Goal: Transaction & Acquisition: Purchase product/service

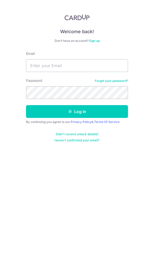
click at [92, 65] on input "Email" at bounding box center [77, 65] width 102 height 13
type input "[EMAIL_ADDRESS][DOMAIN_NAME]"
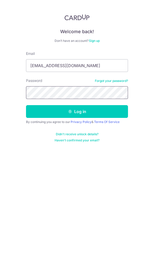
click at [26, 105] on button "Log in" at bounding box center [77, 111] width 102 height 13
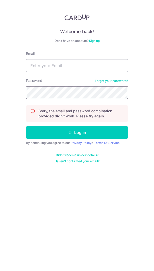
click at [26, 126] on button "Log in" at bounding box center [77, 132] width 102 height 13
click at [99, 80] on link "Forgot your password?" at bounding box center [111, 81] width 33 height 4
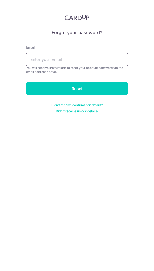
click at [84, 61] on input "text" at bounding box center [77, 59] width 102 height 13
type input "[EMAIL_ADDRESS][DOMAIN_NAME]"
click at [84, 93] on input "Reset" at bounding box center [77, 88] width 102 height 13
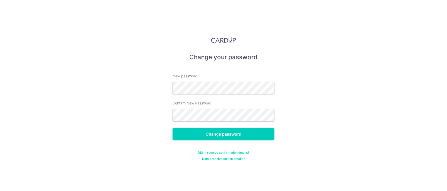
click at [208, 95] on form "New password Confirm New Password Change password Didn't receive confirmation d…" at bounding box center [224, 113] width 102 height 93
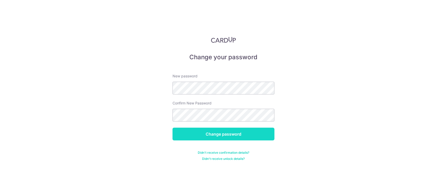
click at [206, 135] on input "Change password" at bounding box center [224, 134] width 102 height 13
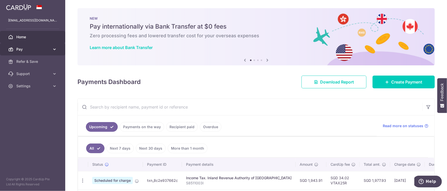
click at [49, 49] on span "Pay" at bounding box center [33, 49] width 34 height 5
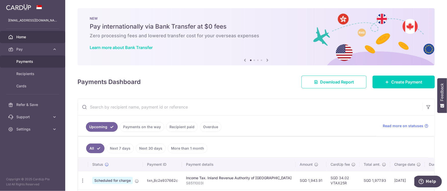
click at [35, 64] on span "Payments" at bounding box center [33, 61] width 34 height 5
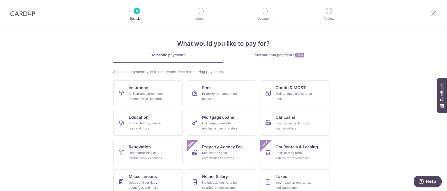
scroll to position [26, 0]
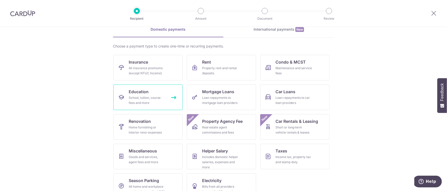
click at [144, 107] on link "Education School, tuition, course fees and more" at bounding box center [148, 97] width 69 height 26
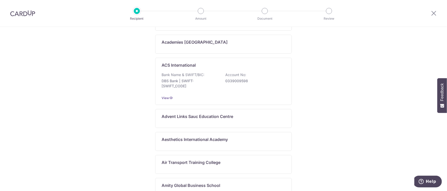
scroll to position [275, 0]
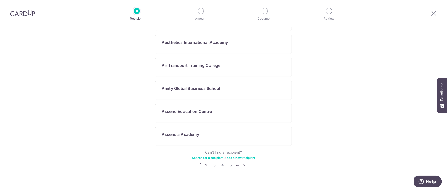
click at [204, 162] on link "2" at bounding box center [207, 165] width 6 height 6
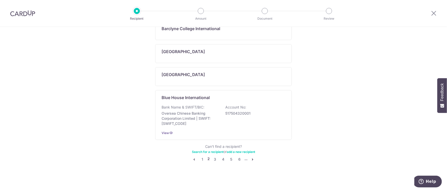
scroll to position [306, 0]
click at [212, 158] on link "3" at bounding box center [215, 159] width 6 height 6
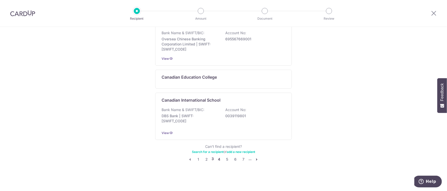
click at [220, 157] on link "4" at bounding box center [219, 159] width 6 height 6
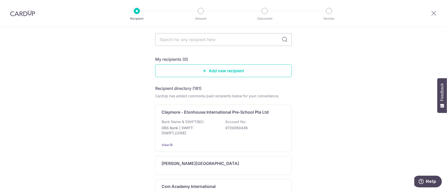
scroll to position [0, 0]
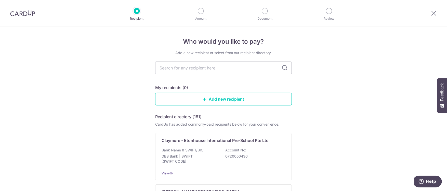
click at [223, 101] on link "Add new recipient" at bounding box center [223, 99] width 137 height 13
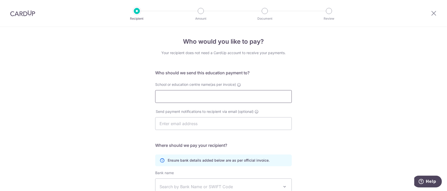
click at [223, 101] on input "School or education centre name(as per invoice)" at bounding box center [223, 96] width 137 height 13
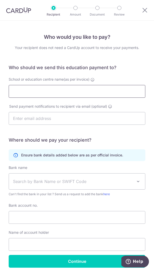
click at [45, 90] on input "School or education centre name(as per invoice)" at bounding box center [77, 91] width 137 height 13
paste input "Creative Campus: Learning With Latitude Pte Ltd"
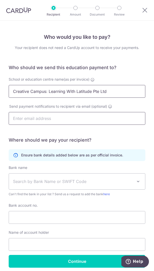
type input "Creative Campus: Learning With Latitude Pte Ltd"
click at [61, 124] on input "text" at bounding box center [77, 118] width 137 height 13
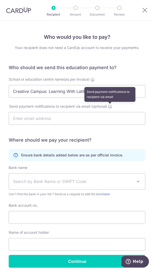
click at [110, 105] on icon at bounding box center [110, 106] width 4 height 4
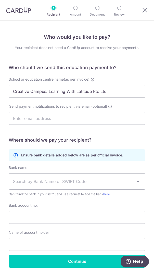
click at [124, 183] on span "Search by Bank Name or SWIFT Code" at bounding box center [73, 181] width 120 height 6
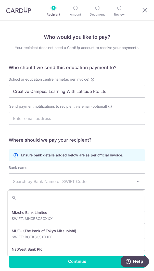
scroll to position [829, 0]
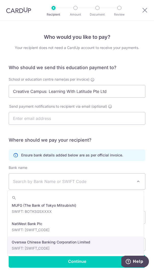
select select "12"
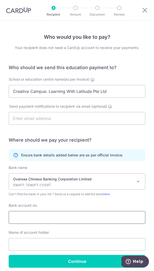
click at [81, 191] on input "Bank account no." at bounding box center [77, 217] width 137 height 13
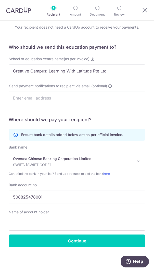
type input "508825478001"
click at [47, 191] on input "text" at bounding box center [77, 224] width 137 height 13
paste input "Creative Campus: Learning With Latitude Pte Ltd"
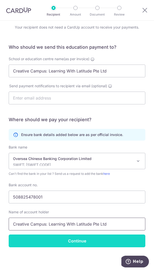
type input "Creative Campus: Learning With Latitude Pte Ltd"
click at [82, 191] on input "Continue" at bounding box center [77, 240] width 137 height 13
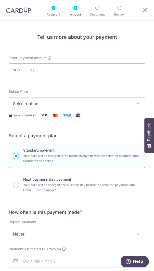
click at [64, 64] on input "text" at bounding box center [77, 70] width 137 height 13
type input "931.95"
click at [41, 102] on span "Select option" at bounding box center [73, 103] width 121 height 6
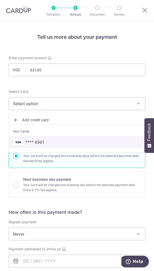
click at [47, 141] on span "**** 6961" at bounding box center [77, 142] width 128 height 6
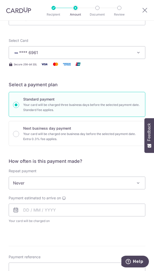
scroll to position [77, 0]
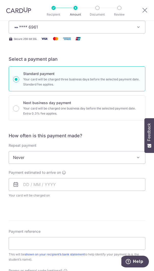
click at [87, 156] on span "Never" at bounding box center [77, 157] width 136 height 12
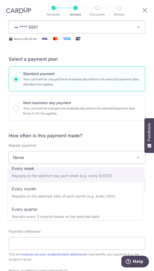
scroll to position [0, 0]
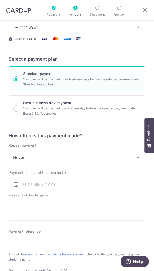
click at [100, 133] on h5 "How often is this payment made?" at bounding box center [77, 136] width 137 height 6
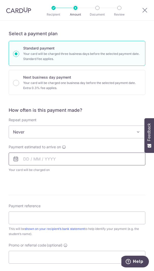
click at [80, 162] on input "text" at bounding box center [77, 159] width 137 height 13
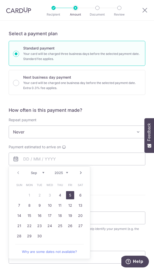
click at [68, 194] on link "5" at bounding box center [70, 195] width 8 height 8
type input "[DATE]"
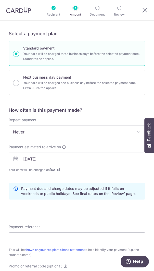
click at [103, 179] on div "How often is this payment made? Repeat payment Never Every week Every month Eve…" at bounding box center [77, 155] width 137 height 96
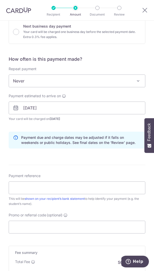
scroll to position [179, 0]
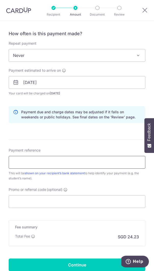
click at [85, 164] on input "Payment reference" at bounding box center [77, 162] width 137 height 13
click at [69, 160] on input "Payment reference" at bounding box center [77, 162] width 137 height 13
drag, startPoint x: 54, startPoint y: 163, endPoint x: -2, endPoint y: 156, distance: 56.2
click at [0, 156] on html "Recipient Amount Document Review Tell us more about your payment Enter payment …" at bounding box center [77, 135] width 154 height 271
click at [83, 192] on div "Promo or referral code (optional) The discounted fee will be shown on the revie…" at bounding box center [77, 197] width 137 height 21
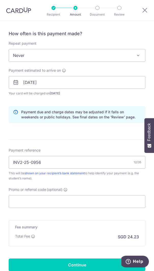
click at [84, 188] on div "Promo or referral code (optional) The discounted fee will be shown on the revie…" at bounding box center [77, 197] width 137 height 21
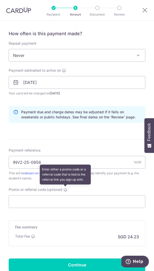
click at [66, 188] on icon at bounding box center [66, 189] width 4 height 4
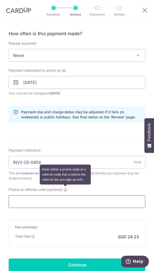
click at [66, 195] on input "Promo or referral code (optional) Enter either a promo code or a referral code …" at bounding box center [77, 201] width 137 height 13
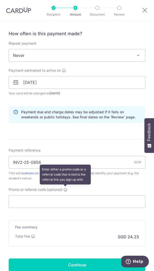
click at [66, 188] on icon at bounding box center [66, 189] width 4 height 4
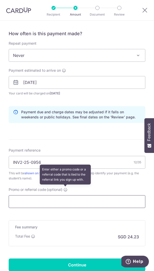
click at [66, 195] on input "Promo or referral code (optional) Enter either a promo code or a referral code …" at bounding box center [77, 201] width 137 height 13
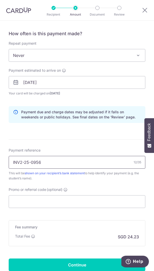
click at [24, 162] on input "INV2-25-0956" at bounding box center [77, 162] width 137 height 13
click at [55, 158] on input "INV2025-0956" at bounding box center [77, 162] width 137 height 13
type input "INV2025-0956"
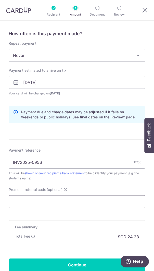
click at [36, 203] on input "Promo or referral code (optional)" at bounding box center [77, 201] width 137 height 13
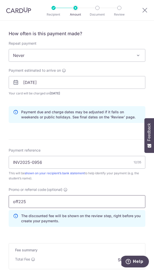
drag, startPoint x: 17, startPoint y: 201, endPoint x: -2, endPoint y: 205, distance: 18.4
click at [0, 205] on html "Recipient Amount Document Review Tell us more about your payment Enter payment …" at bounding box center [77, 135] width 154 height 271
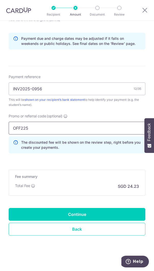
scroll to position [226, 0]
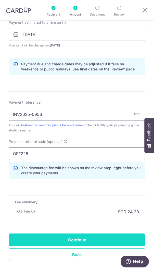
type input "OFF225"
click at [95, 238] on input "Continue" at bounding box center [77, 239] width 137 height 13
type input "Create Schedule"
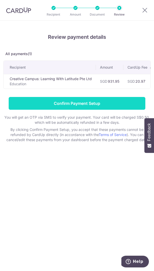
click at [94, 104] on input "Confirm Payment Setup" at bounding box center [77, 103] width 137 height 13
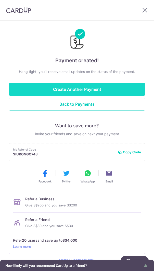
click at [53, 86] on button "Create Another Payment" at bounding box center [77, 89] width 137 height 13
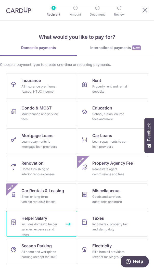
click at [52, 226] on div "Includes domestic helper salaries, expenses and more" at bounding box center [39, 229] width 37 height 15
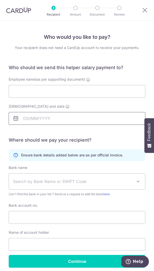
scroll to position [20, 0]
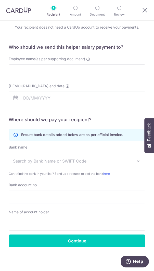
click at [85, 161] on span "Search by Bank Name or SWIFT Code" at bounding box center [73, 161] width 120 height 6
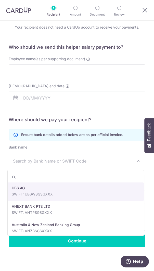
click at [85, 161] on span "Search by Bank Name or SWIFT Code" at bounding box center [73, 161] width 120 height 6
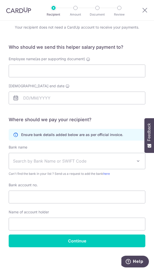
scroll to position [0, 0]
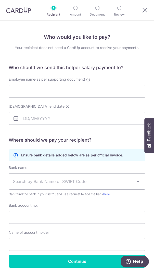
click at [142, 9] on div at bounding box center [146, 10] width 16 height 20
click at [143, 9] on icon at bounding box center [145, 10] width 6 height 6
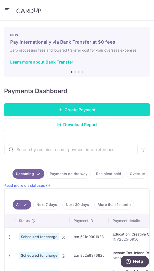
click at [92, 107] on span "Create Payment" at bounding box center [80, 110] width 31 height 6
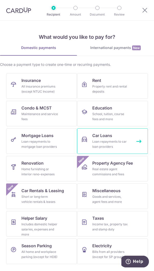
click at [94, 139] on div "Loan repayments to car loan providers" at bounding box center [110, 144] width 37 height 10
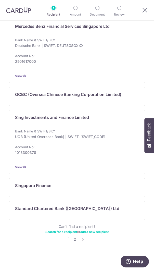
scroll to position [358, 0]
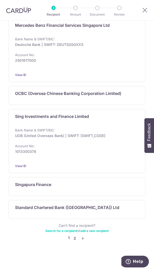
click at [73, 237] on link "2" at bounding box center [75, 238] width 6 height 6
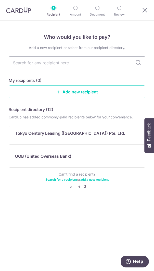
click at [79, 187] on link "1" at bounding box center [79, 187] width 6 height 6
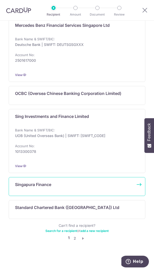
scroll to position [333, 0]
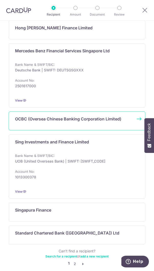
click at [96, 122] on div "OCBC (Oversea Chinese Banking Corporation Limited)" at bounding box center [74, 121] width 118 height 10
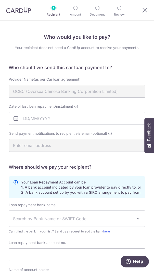
click at [64, 98] on div "Provider Name(as per Car loan agreement) OCBC (Oversea Chinese Banking Corporat…" at bounding box center [77, 90] width 143 height 27
click at [140, 10] on div at bounding box center [146, 10] width 16 height 20
drag, startPoint x: 142, startPoint y: 8, endPoint x: 96, endPoint y: 32, distance: 51.3
click at [142, 8] on icon at bounding box center [145, 10] width 6 height 6
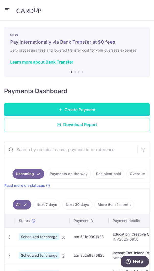
click at [88, 105] on link "Create Payment" at bounding box center [77, 109] width 146 height 13
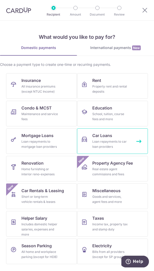
click at [107, 133] on span "Car Loans" at bounding box center [102, 135] width 20 height 6
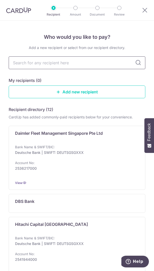
click at [104, 65] on input "text" at bounding box center [77, 62] width 137 height 13
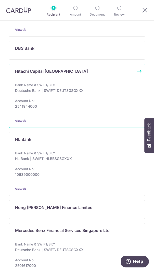
scroll to position [179, 0]
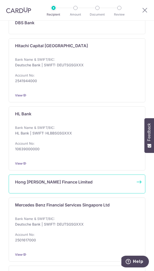
click at [54, 185] on div "Hong [PERSON_NAME] Finance Limited" at bounding box center [74, 184] width 118 height 10
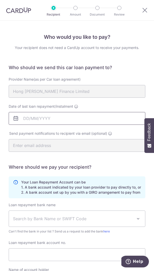
click at [51, 117] on input "Date of last loan repayment/instalment" at bounding box center [77, 118] width 137 height 13
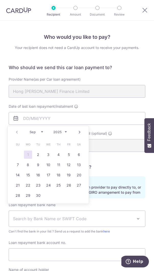
click at [37, 132] on select "Sep Oct Nov Dec" at bounding box center [37, 132] width 14 height 4
click at [59, 139] on th "Th" at bounding box center [59, 144] width 10 height 10
click at [17, 132] on div "Prev Next Sep Oct Nov Dec 2025 2026 2027 2028 2029 2030 2031 2032 2033 2034 2035" at bounding box center [48, 132] width 81 height 12
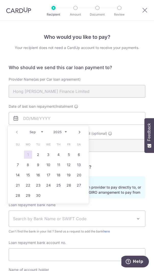
click at [17, 132] on div "Prev Next Sep Oct Nov Dec 2025 2026 2027 2028 2029 2030 2031 2032 2033 2034 2035" at bounding box center [48, 132] width 81 height 12
click at [97, 111] on div "Date of last loan repayment/instalment" at bounding box center [77, 114] width 137 height 21
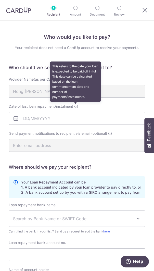
click at [74, 107] on icon at bounding box center [76, 106] width 4 height 4
click at [74, 112] on input "Date of last loan repayment/instalment This refers to the date your loan is exp…" at bounding box center [77, 118] width 137 height 13
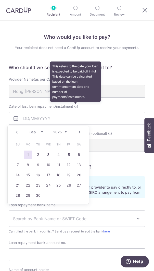
click at [74, 107] on icon at bounding box center [76, 106] width 4 height 4
click at [74, 112] on input "Date of last loan repayment/instalment This refers to the date your loan is exp…" at bounding box center [77, 118] width 137 height 13
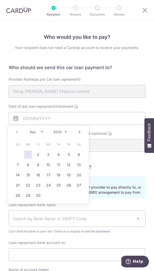
click at [60, 135] on div "Prev Next Sep Oct Nov Dec 2025 2026 2027 2028 2029 2030 2031 2032 2033 2034 2035" at bounding box center [48, 132] width 81 height 12
click at [60, 133] on select "2025 2026 2027 2028 2029 2030 2031 2032 2033 2034 2035" at bounding box center [60, 132] width 14 height 4
click at [41, 133] on select "Jan Feb Mar Apr May Jun Jul Aug Sep Oct Nov Dec" at bounding box center [37, 132] width 14 height 4
click at [78, 174] on link "20" at bounding box center [79, 175] width 8 height 8
type input "20/06/2026"
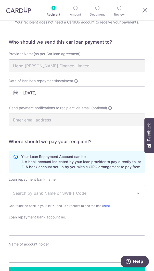
scroll to position [51, 0]
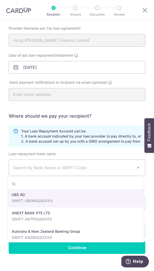
click at [74, 162] on span "Search by Bank Name or SWIFT Code" at bounding box center [77, 168] width 136 height 16
click at [76, 144] on div "Your Loan Repayment Account can be 1. A bank account indicated by your loan pro…" at bounding box center [77, 136] width 137 height 22
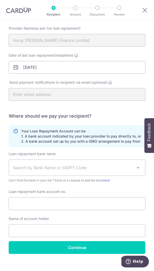
click at [118, 147] on form "Who should we send this car loan payment to? Provider Name(as per Car loan agre…" at bounding box center [77, 134] width 137 height 240
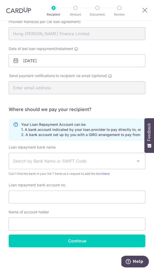
click at [106, 158] on span "Search by Bank Name or SWIFT Code" at bounding box center [73, 161] width 120 height 6
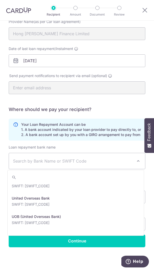
scroll to position [1085, 0]
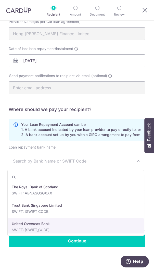
select select "23668"
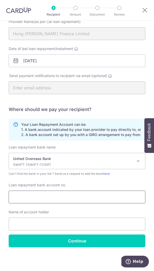
click at [56, 196] on input "Loan repayment bank account no." at bounding box center [77, 197] width 137 height 13
type input "4193385839"
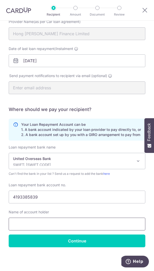
click at [48, 225] on input "text" at bounding box center [77, 224] width 137 height 13
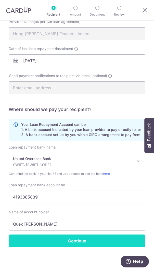
type input "Quek Siu Rong"
click at [54, 237] on input "Continue" at bounding box center [77, 240] width 137 height 13
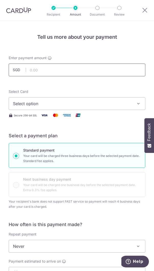
click at [35, 68] on input "text" at bounding box center [77, 70] width 137 height 13
type input "1,226.00"
click at [84, 84] on form "Enter payment amount SGD 1,226.00 1226.00 Recipient added successfully! Select …" at bounding box center [77, 261] width 137 height 413
click at [77, 99] on button "Select option" at bounding box center [77, 103] width 137 height 13
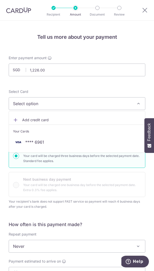
click at [81, 88] on form "Enter payment amount SGD 1,226.00 1226.00 Recipient added successfully! Select …" at bounding box center [77, 261] width 137 height 413
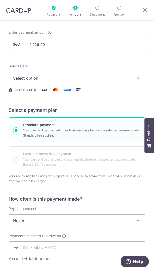
scroll to position [51, 0]
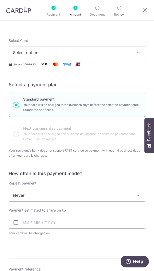
click at [59, 196] on span "Never" at bounding box center [77, 195] width 136 height 12
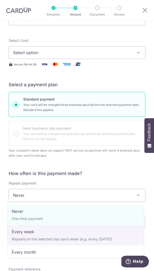
scroll to position [26, 0]
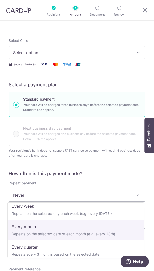
select select "3"
type input "[DATE]"
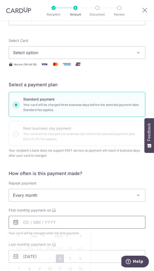
click at [44, 222] on input "text" at bounding box center [77, 222] width 137 height 13
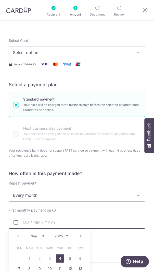
scroll to position [102, 0]
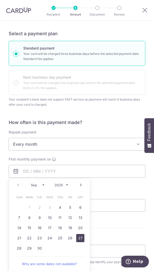
click at [78, 235] on link "27" at bounding box center [80, 238] width 8 height 8
type input "27/09/2025"
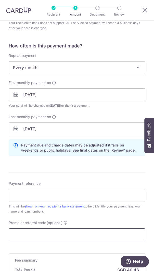
scroll to position [255, 0]
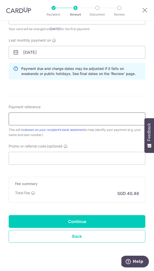
click at [66, 119] on input "Payment reference" at bounding box center [77, 118] width 137 height 13
type input "H"
type input "CARD UP Car Loan"
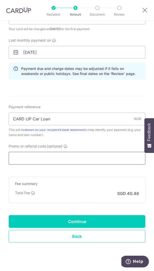
click at [78, 160] on input "Promo or referral code (optional)" at bounding box center [77, 158] width 137 height 13
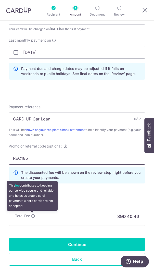
type input "REC185"
click at [31, 217] on icon at bounding box center [33, 216] width 4 height 4
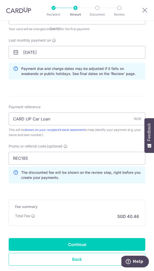
click at [61, 236] on form "Enter payment amount SGD 1,226.00 1226.00 Recipient added successfully! Select …" at bounding box center [77, 38] width 137 height 477
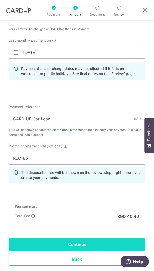
click at [61, 240] on input "Continue" at bounding box center [77, 244] width 137 height 13
type input "Create Schedule"
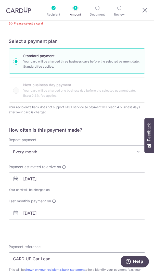
scroll to position [48, 0]
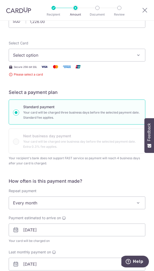
click at [98, 50] on button "Select option" at bounding box center [77, 55] width 137 height 13
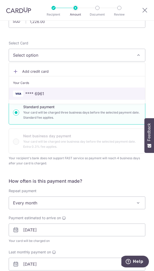
click at [74, 87] on link "**** 6961" at bounding box center [77, 93] width 136 height 12
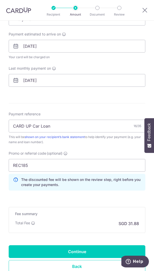
scroll to position [264, 0]
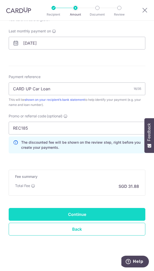
click at [92, 210] on input "Continue" at bounding box center [77, 214] width 137 height 13
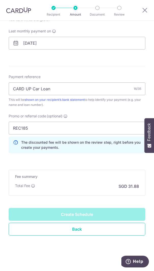
type input "Create Schedule"
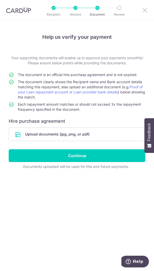
drag, startPoint x: 145, startPoint y: 12, endPoint x: 95, endPoint y: 33, distance: 53.7
click at [145, 12] on icon at bounding box center [145, 10] width 6 height 6
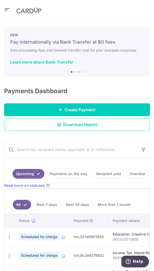
click at [0, 11] on header at bounding box center [77, 10] width 154 height 21
click at [4, 9] on icon "button" at bounding box center [7, 10] width 6 height 6
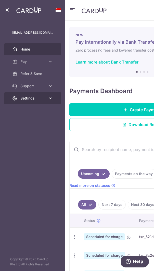
click at [45, 100] on span "Settings" at bounding box center [33, 98] width 26 height 5
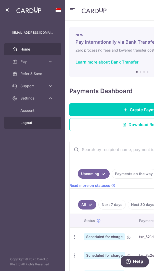
click at [34, 122] on span "Logout" at bounding box center [36, 122] width 33 height 5
